Goal: Task Accomplishment & Management: Use online tool/utility

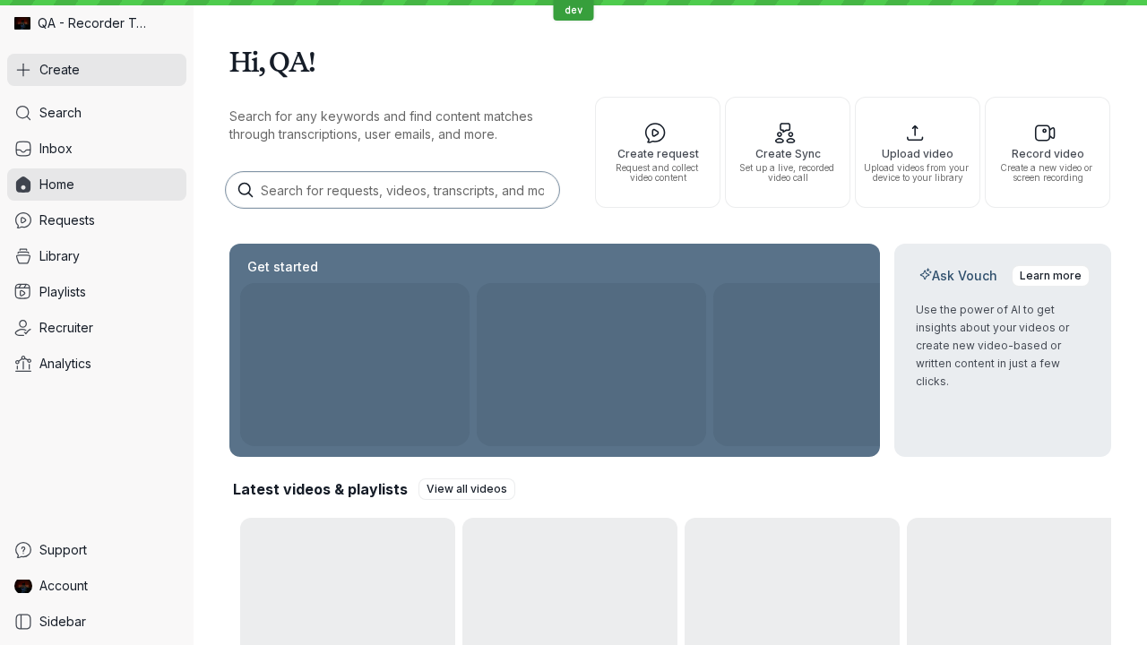
click at [97, 70] on button "Create" at bounding box center [96, 70] width 179 height 32
